Goal: Transaction & Acquisition: Purchase product/service

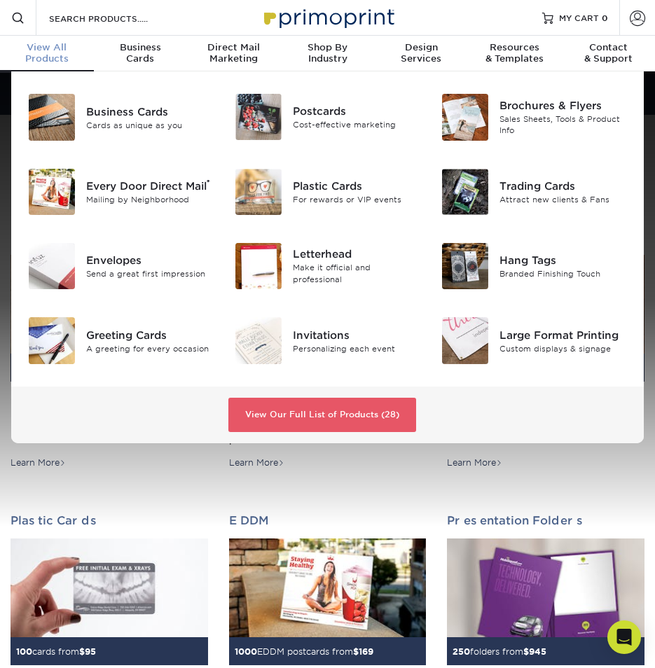
click at [62, 48] on span "View All" at bounding box center [47, 47] width 94 height 11
click at [348, 410] on link "View Our Full List of Products (28)" at bounding box center [322, 415] width 188 height 35
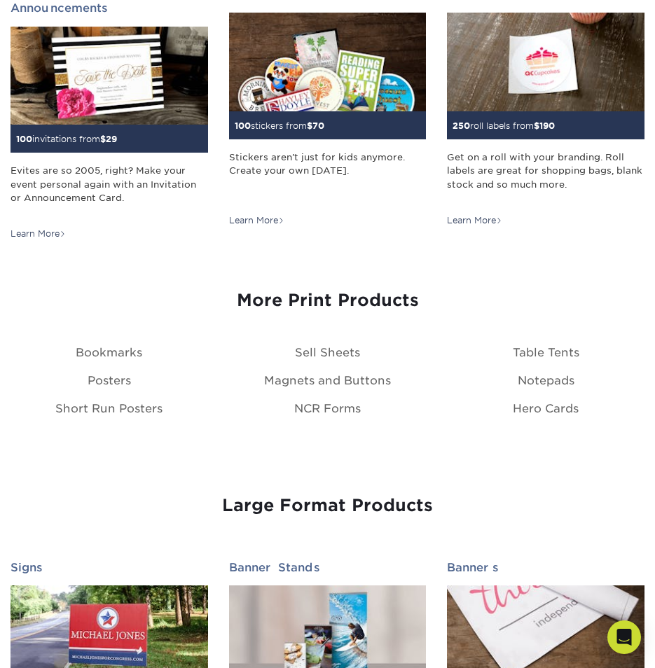
scroll to position [1400, 0]
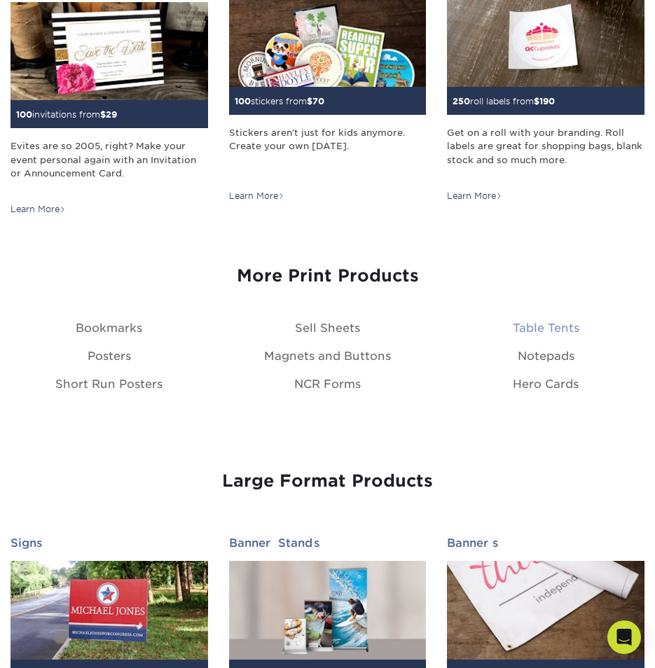
click at [566, 321] on link "Table Tents" at bounding box center [545, 327] width 67 height 13
